Goal: Find specific fact: Find contact information

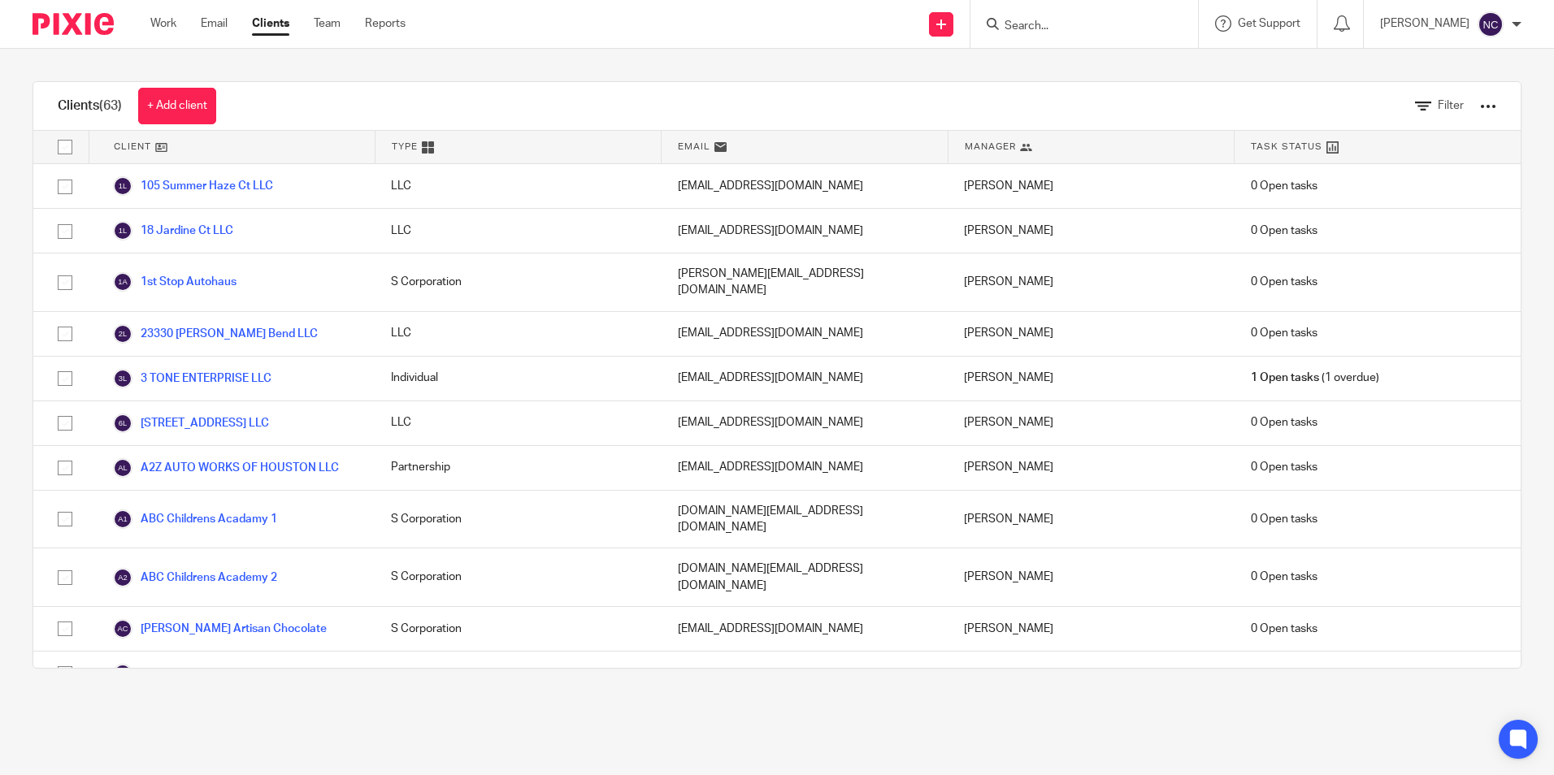
click at [1050, 17] on form at bounding box center [1089, 24] width 173 height 20
click at [1047, 22] on input "Search" at bounding box center [1076, 27] width 146 height 15
type input "TRU"
click at [1074, 74] on link at bounding box center [1137, 69] width 275 height 37
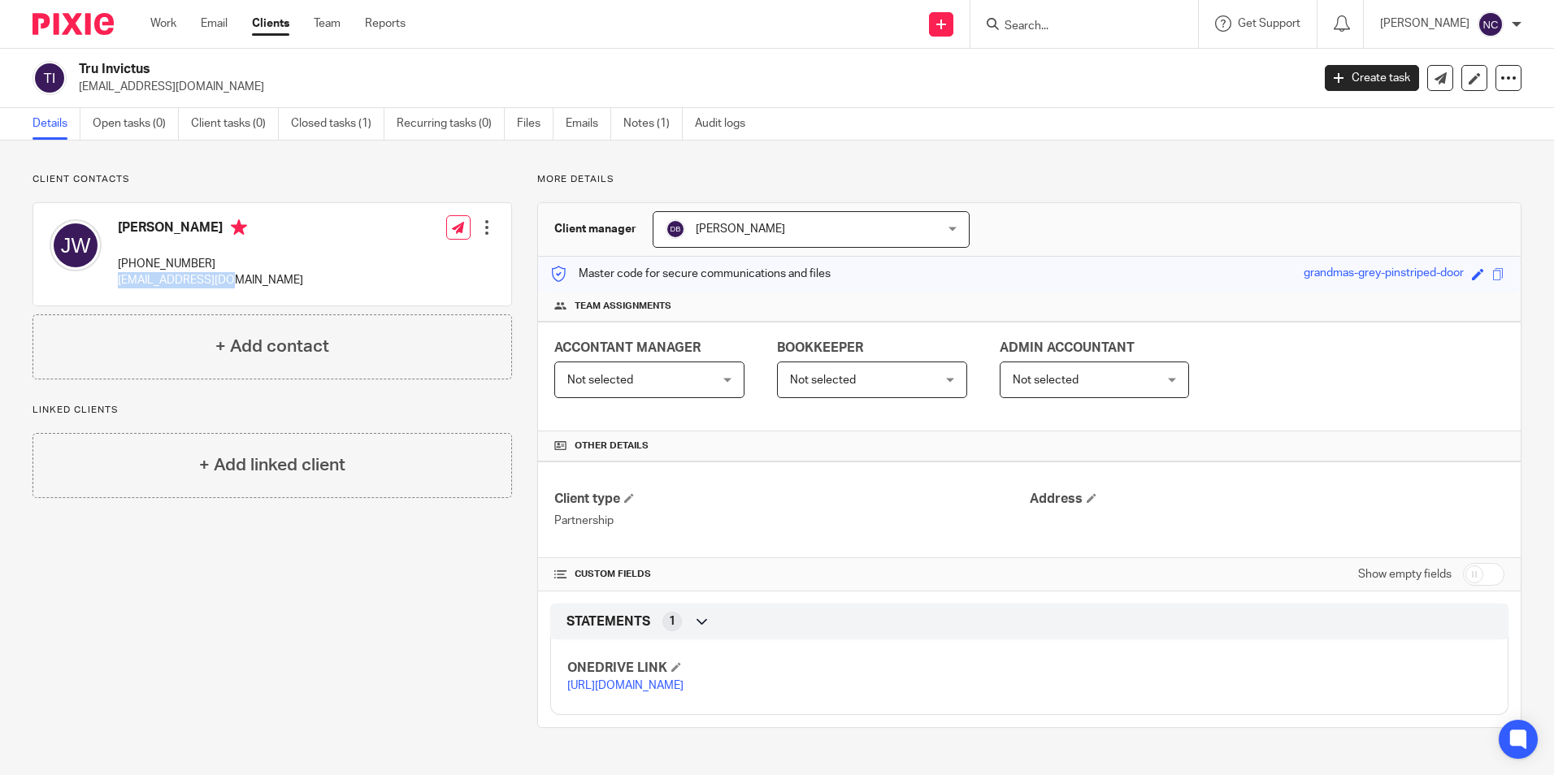
drag, startPoint x: 115, startPoint y: 285, endPoint x: 244, endPoint y: 284, distance: 128.4
click at [244, 284] on div "[PERSON_NAME] [PHONE_NUMBER] [EMAIL_ADDRESS][DOMAIN_NAME] Edit contact Create c…" at bounding box center [272, 254] width 478 height 102
copy p "[EMAIL_ADDRESS][DOMAIN_NAME]"
